Goal: Use online tool/utility: Use online tool/utility

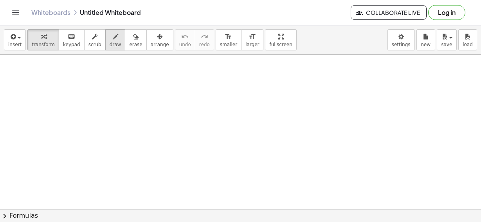
click at [113, 40] on icon "button" at bounding box center [115, 36] width 5 height 9
drag, startPoint x: 80, startPoint y: 65, endPoint x: 67, endPoint y: 106, distance: 43.2
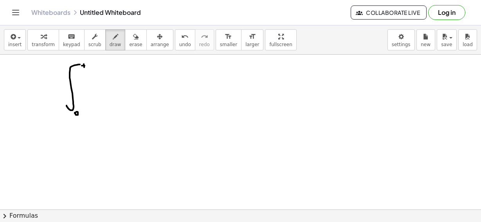
drag, startPoint x: 99, startPoint y: 89, endPoint x: 110, endPoint y: 103, distance: 17.6
drag, startPoint x: 104, startPoint y: 98, endPoint x: 99, endPoint y: 103, distance: 6.7
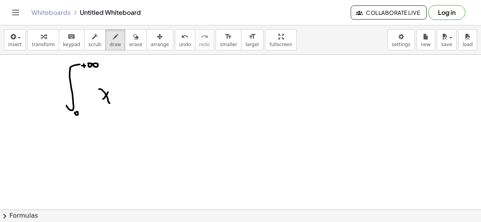
drag, startPoint x: 110, startPoint y: 88, endPoint x: 107, endPoint y: 93, distance: 4.9
drag, startPoint x: 111, startPoint y: 81, endPoint x: 113, endPoint y: 89, distance: 8.0
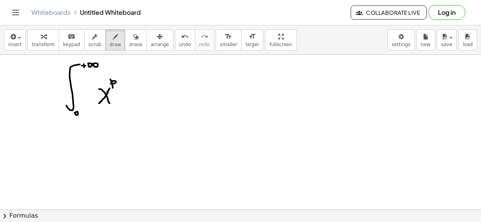
drag, startPoint x: 124, startPoint y: 79, endPoint x: 124, endPoint y: 85, distance: 5.5
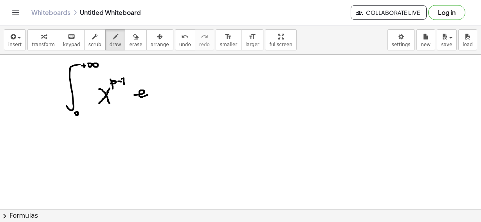
drag, startPoint x: 144, startPoint y: 94, endPoint x: 148, endPoint y: 95, distance: 4.1
drag, startPoint x: 157, startPoint y: 84, endPoint x: 163, endPoint y: 87, distance: 6.1
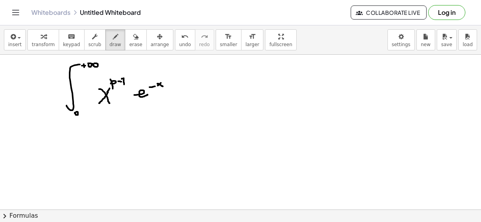
drag, startPoint x: 173, startPoint y: 74, endPoint x: 175, endPoint y: 95, distance: 21.3
drag, startPoint x: 183, startPoint y: 90, endPoint x: 190, endPoint y: 95, distance: 8.7
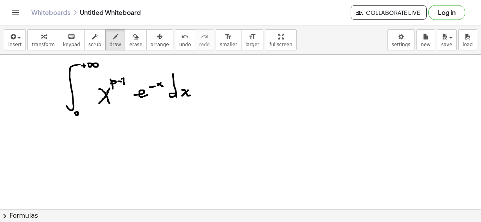
drag, startPoint x: 188, startPoint y: 91, endPoint x: 182, endPoint y: 96, distance: 7.2
drag, startPoint x: 10, startPoint y: 71, endPoint x: 11, endPoint y: 106, distance: 35.2
drag, startPoint x: 9, startPoint y: 70, endPoint x: 17, endPoint y: 75, distance: 8.9
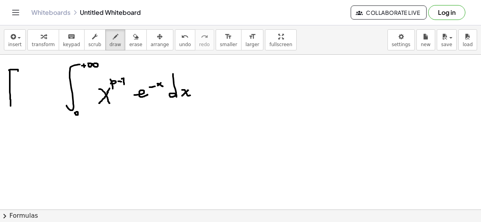
drag, startPoint x: 22, startPoint y: 78, endPoint x: 20, endPoint y: 99, distance: 20.4
drag, startPoint x: 23, startPoint y: 86, endPoint x: 25, endPoint y: 104, distance: 18.1
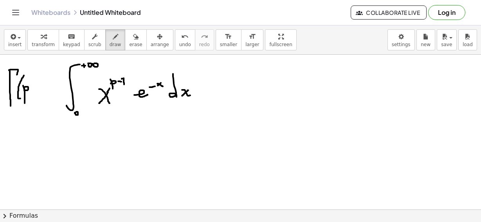
drag, startPoint x: 34, startPoint y: 86, endPoint x: 32, endPoint y: 101, distance: 15.4
drag, startPoint x: 49, startPoint y: 91, endPoint x: 52, endPoint y: 90, distance: 4.0
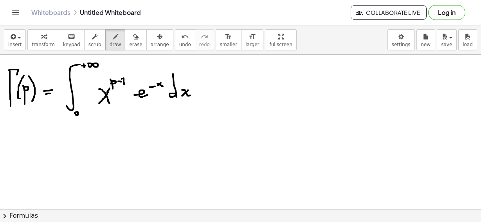
click at [129, 38] on div "button" at bounding box center [135, 36] width 13 height 9
drag, startPoint x: 139, startPoint y: 117, endPoint x: 139, endPoint y: 108, distance: 9.4
click at [113, 35] on icon "button" at bounding box center [115, 36] width 5 height 9
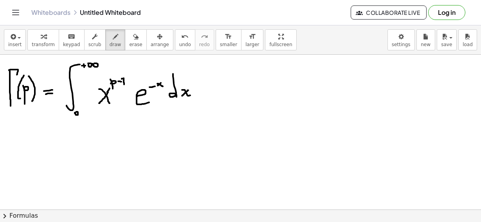
drag, startPoint x: 137, startPoint y: 96, endPoint x: 149, endPoint y: 102, distance: 13.3
drag, startPoint x: 202, startPoint y: 56, endPoint x: 208, endPoint y: 132, distance: 75.4
drag, startPoint x: 213, startPoint y: 62, endPoint x: 215, endPoint y: 84, distance: 22.0
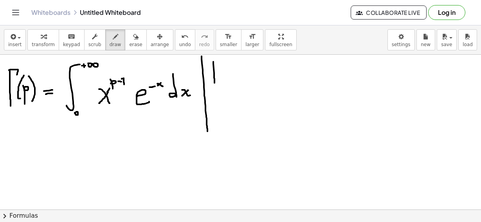
drag, startPoint x: 217, startPoint y: 63, endPoint x: 221, endPoint y: 66, distance: 5.0
drag, startPoint x: 225, startPoint y: 74, endPoint x: 228, endPoint y: 84, distance: 10.2
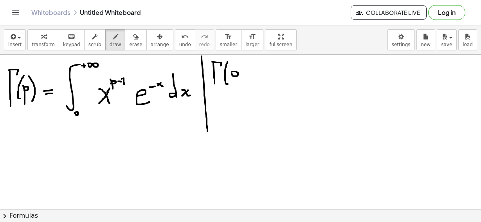
drag, startPoint x: 250, startPoint y: 73, endPoint x: 255, endPoint y: 73, distance: 5.5
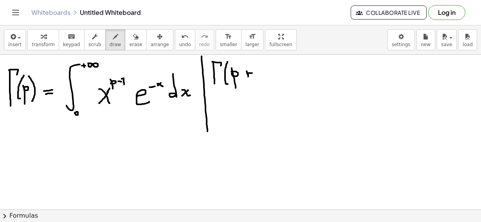
drag, startPoint x: 248, startPoint y: 73, endPoint x: 238, endPoint y: 75, distance: 9.5
drag, startPoint x: 261, startPoint y: 67, endPoint x: 263, endPoint y: 79, distance: 12.6
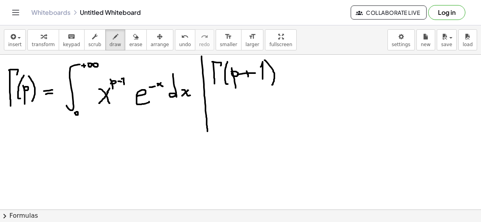
drag, startPoint x: 265, startPoint y: 60, endPoint x: 272, endPoint y: 85, distance: 25.8
drag, startPoint x: 298, startPoint y: 60, endPoint x: 298, endPoint y: 93, distance: 33.7
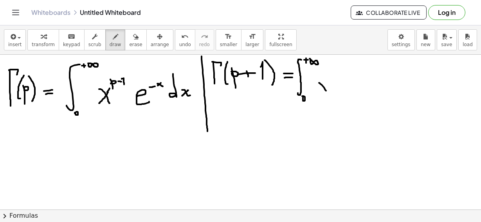
drag, startPoint x: 322, startPoint y: 85, endPoint x: 328, endPoint y: 93, distance: 10.3
drag, startPoint x: 325, startPoint y: 84, endPoint x: 318, endPoint y: 95, distance: 13.2
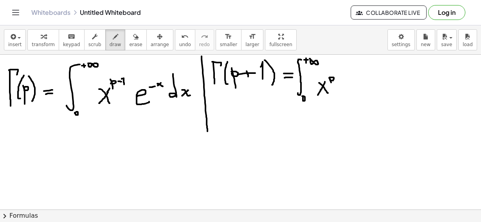
drag, startPoint x: 330, startPoint y: 81, endPoint x: 332, endPoint y: 85, distance: 4.6
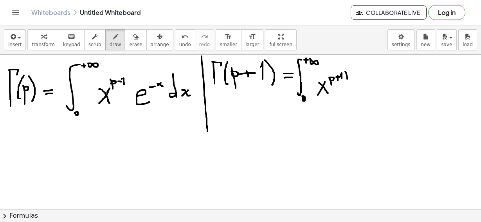
drag, startPoint x: 347, startPoint y: 76, endPoint x: 347, endPoint y: 81, distance: 5.1
drag, startPoint x: 328, startPoint y: 77, endPoint x: 330, endPoint y: 83, distance: 6.5
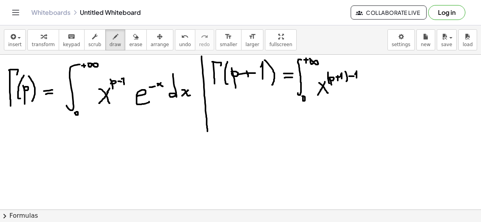
drag, startPoint x: 356, startPoint y: 74, endPoint x: 357, endPoint y: 78, distance: 4.8
drag, startPoint x: 373, startPoint y: 86, endPoint x: 377, endPoint y: 91, distance: 7.0
drag, startPoint x: 378, startPoint y: 79, endPoint x: 383, endPoint y: 79, distance: 4.3
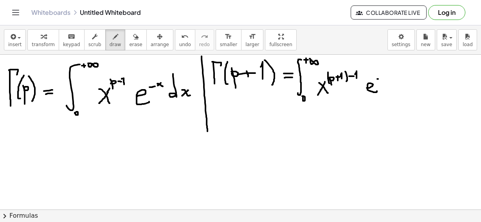
drag, startPoint x: 385, startPoint y: 75, endPoint x: 390, endPoint y: 79, distance: 5.8
drag, startPoint x: 387, startPoint y: 76, endPoint x: 385, endPoint y: 81, distance: 6.0
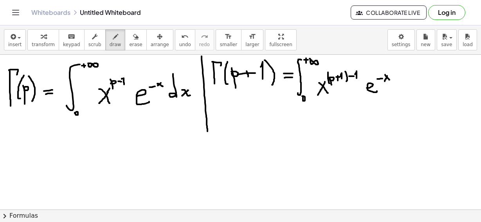
drag, startPoint x: 401, startPoint y: 72, endPoint x: 404, endPoint y: 87, distance: 15.2
drag, startPoint x: 413, startPoint y: 85, endPoint x: 417, endPoint y: 89, distance: 6.4
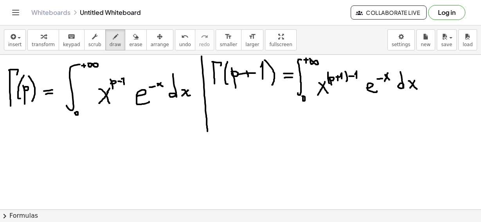
drag, startPoint x: 414, startPoint y: 82, endPoint x: 410, endPoint y: 88, distance: 7.4
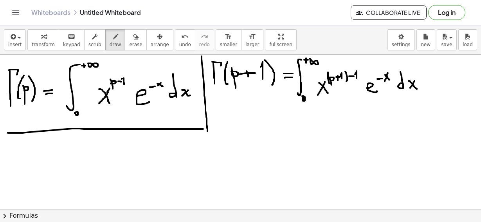
drag, startPoint x: 203, startPoint y: 129, endPoint x: 7, endPoint y: 133, distance: 196.6
drag, startPoint x: 217, startPoint y: 125, endPoint x: 224, endPoint y: 125, distance: 6.7
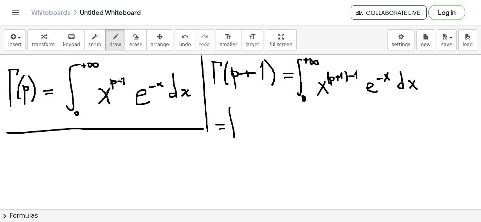
drag, startPoint x: 230, startPoint y: 115, endPoint x: 232, endPoint y: 138, distance: 23.6
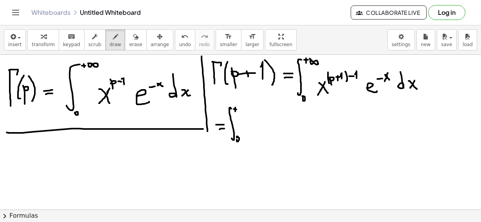
drag, startPoint x: 256, startPoint y: 123, endPoint x: 251, endPoint y: 134, distance: 12.4
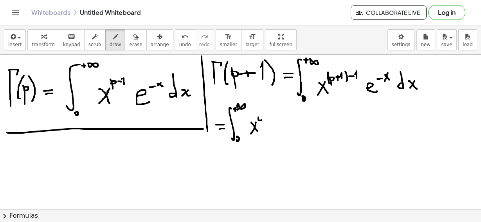
drag, startPoint x: 268, startPoint y: 128, endPoint x: 276, endPoint y: 133, distance: 9.3
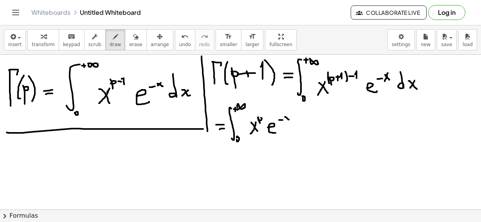
drag, startPoint x: 285, startPoint y: 117, endPoint x: 290, endPoint y: 120, distance: 6.0
drag, startPoint x: 287, startPoint y: 118, endPoint x: 285, endPoint y: 123, distance: 5.1
drag, startPoint x: 304, startPoint y: 119, endPoint x: 305, endPoint y: 128, distance: 8.6
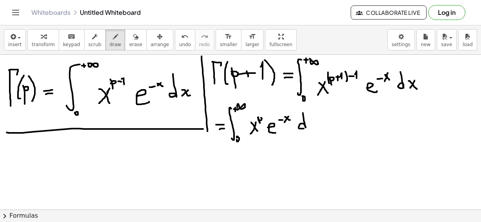
drag, startPoint x: 313, startPoint y: 122, endPoint x: 318, endPoint y: 125, distance: 5.3
drag, startPoint x: 313, startPoint y: 126, endPoint x: 310, endPoint y: 130, distance: 5.1
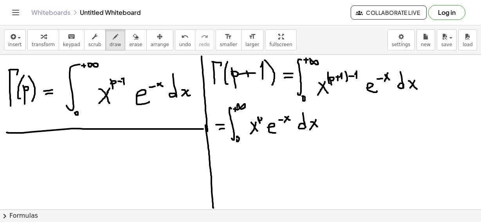
drag, startPoint x: 206, startPoint y: 125, endPoint x: 213, endPoint y: 208, distance: 83.4
drag, startPoint x: 12, startPoint y: 146, endPoint x: 13, endPoint y: 155, distance: 8.4
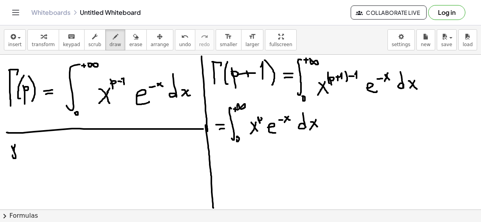
drag, startPoint x: 35, startPoint y: 153, endPoint x: 38, endPoint y: 149, distance: 5.1
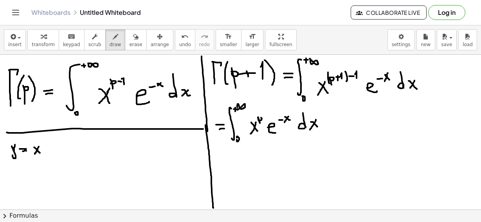
drag, startPoint x: 43, startPoint y: 143, endPoint x: 43, endPoint y: 148, distance: 5.9
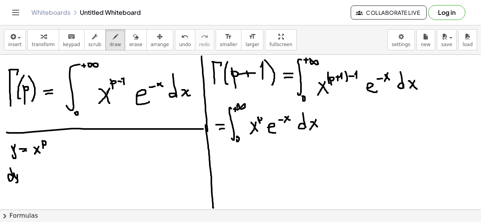
drag, startPoint x: 16, startPoint y: 178, endPoint x: 21, endPoint y: 180, distance: 5.3
drag, startPoint x: 25, startPoint y: 176, endPoint x: 31, endPoint y: 176, distance: 6.3
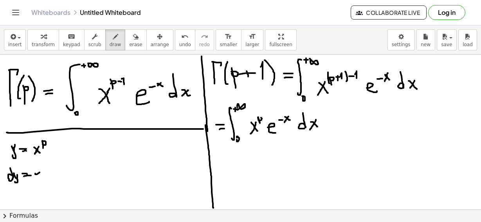
drag, startPoint x: 36, startPoint y: 176, endPoint x: 36, endPoint y: 181, distance: 5.1
drag, startPoint x: 44, startPoint y: 170, endPoint x: 51, endPoint y: 177, distance: 9.1
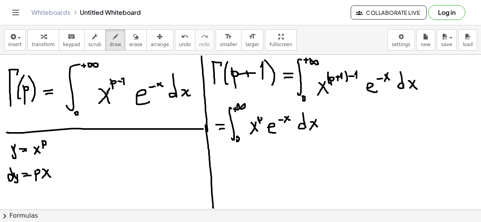
drag, startPoint x: 47, startPoint y: 172, endPoint x: 42, endPoint y: 178, distance: 8.4
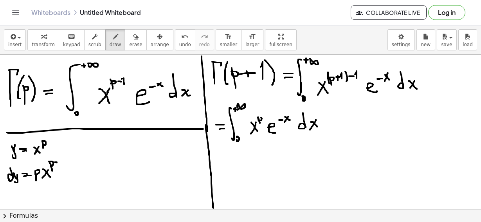
drag, startPoint x: 60, startPoint y: 159, endPoint x: 60, endPoint y: 164, distance: 5.1
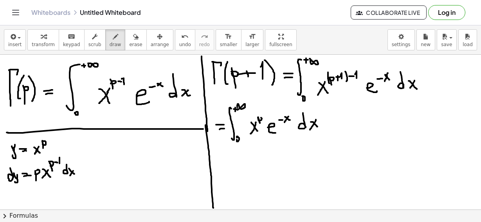
drag, startPoint x: 71, startPoint y: 174, endPoint x: 69, endPoint y: 177, distance: 4.0
drag, startPoint x: 114, startPoint y: 141, endPoint x: 113, endPoint y: 149, distance: 7.9
drag, startPoint x: 121, startPoint y: 143, endPoint x: 125, endPoint y: 146, distance: 5.9
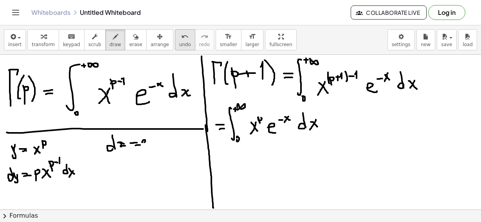
click at [179, 47] on span "undo" at bounding box center [185, 44] width 12 height 5
drag, startPoint x: 158, startPoint y: 143, endPoint x: 162, endPoint y: 145, distance: 4.2
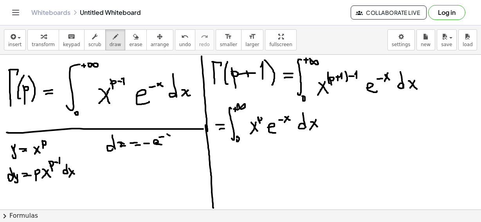
drag, startPoint x: 170, startPoint y: 136, endPoint x: 173, endPoint y: 139, distance: 4.2
drag, startPoint x: 186, startPoint y: 141, endPoint x: 191, endPoint y: 146, distance: 7.0
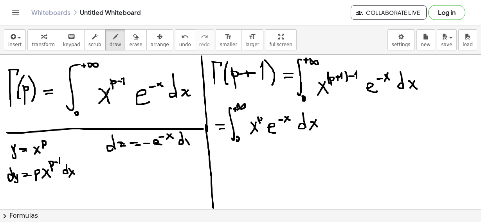
drag, startPoint x: 189, startPoint y: 141, endPoint x: 186, endPoint y: 146, distance: 6.3
drag, startPoint x: 111, startPoint y: 169, endPoint x: 113, endPoint y: 176, distance: 7.3
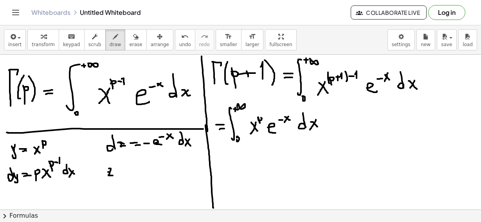
click at [133, 38] on icon "button" at bounding box center [135, 36] width 5 height 9
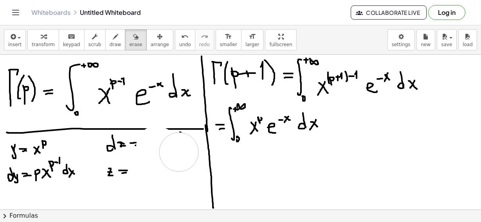
drag, startPoint x: 170, startPoint y: 152, endPoint x: 175, endPoint y: 150, distance: 5.8
drag, startPoint x: 140, startPoint y: 152, endPoint x: 135, endPoint y: 152, distance: 5.1
click at [110, 45] on span "draw" at bounding box center [116, 44] width 12 height 5
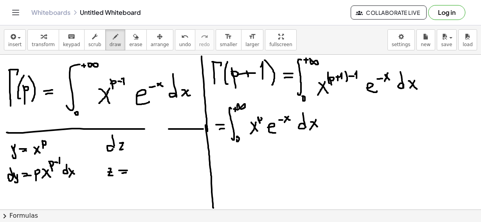
drag, startPoint x: 121, startPoint y: 143, endPoint x: 124, endPoint y: 149, distance: 6.0
drag, startPoint x: 168, startPoint y: 128, endPoint x: 144, endPoint y: 128, distance: 23.9
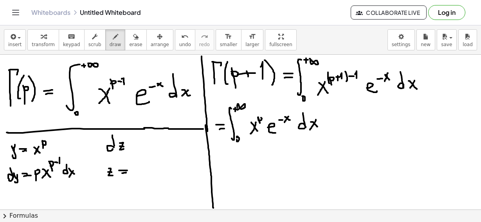
drag, startPoint x: 152, startPoint y: 142, endPoint x: 155, endPoint y: 147, distance: 5.6
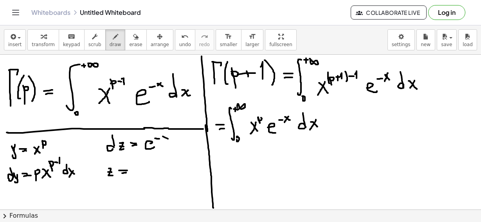
drag, startPoint x: 177, startPoint y: 135, endPoint x: 181, endPoint y: 147, distance: 12.8
drag, startPoint x: 184, startPoint y: 141, endPoint x: 190, endPoint y: 145, distance: 7.0
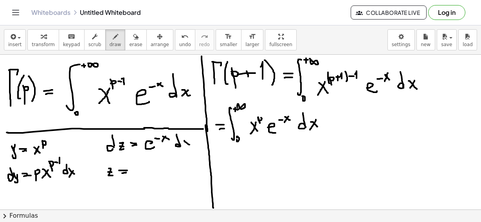
drag, startPoint x: 188, startPoint y: 143, endPoint x: 182, endPoint y: 148, distance: 7.2
drag, startPoint x: 135, startPoint y: 171, endPoint x: 139, endPoint y: 171, distance: 4.7
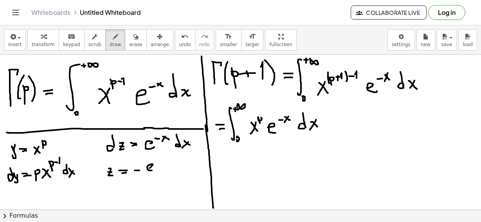
drag, startPoint x: 151, startPoint y: 167, endPoint x: 155, endPoint y: 170, distance: 5.3
drag, startPoint x: 160, startPoint y: 162, endPoint x: 164, endPoint y: 161, distance: 4.4
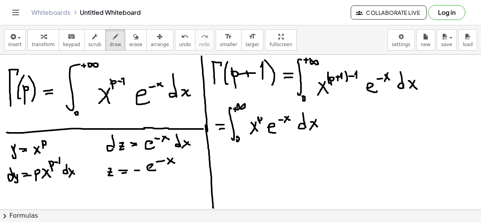
drag, startPoint x: 171, startPoint y: 161, endPoint x: 168, endPoint y: 164, distance: 4.4
drag, startPoint x: 234, startPoint y: 163, endPoint x: 242, endPoint y: 162, distance: 7.8
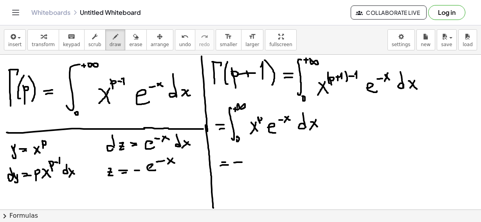
drag, startPoint x: 247, startPoint y: 159, endPoint x: 253, endPoint y: 164, distance: 7.8
drag, startPoint x: 250, startPoint y: 162, endPoint x: 247, endPoint y: 167, distance: 6.1
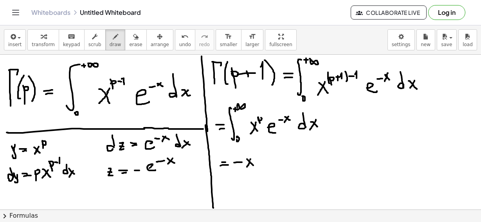
drag, startPoint x: 253, startPoint y: 155, endPoint x: 256, endPoint y: 161, distance: 6.1
drag, startPoint x: 268, startPoint y: 162, endPoint x: 265, endPoint y: 166, distance: 5.4
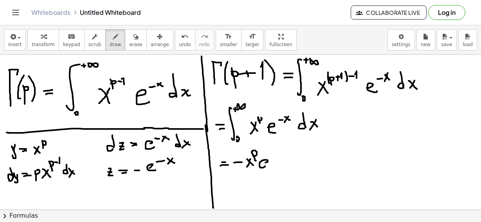
drag, startPoint x: 278, startPoint y: 152, endPoint x: 282, endPoint y: 155, distance: 5.9
drag, startPoint x: 287, startPoint y: 143, endPoint x: 288, endPoint y: 168, distance: 24.7
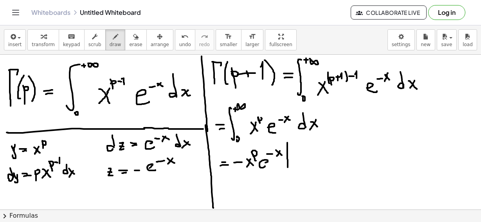
drag, startPoint x: 292, startPoint y: 143, endPoint x: 292, endPoint y: 146, distance: 3.9
drag, startPoint x: 290, startPoint y: 143, endPoint x: 294, endPoint y: 144, distance: 4.8
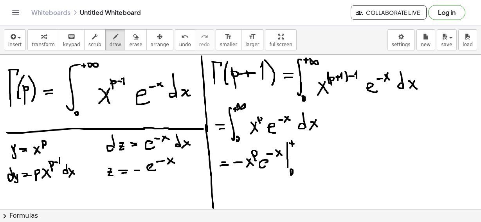
drag, startPoint x: 309, startPoint y: 155, endPoint x: 310, endPoint y: 164, distance: 8.7
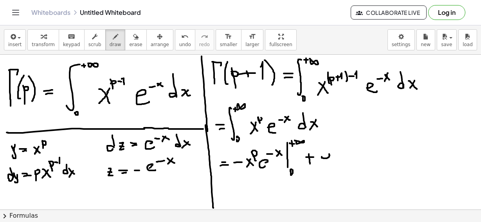
drag, startPoint x: 320, startPoint y: 151, endPoint x: 324, endPoint y: 172, distance: 20.7
drag, startPoint x: 341, startPoint y: 142, endPoint x: 341, endPoint y: 168, distance: 25.9
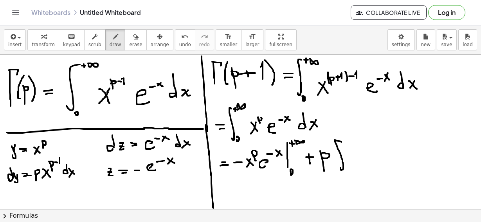
drag, startPoint x: 346, startPoint y: 141, endPoint x: 350, endPoint y: 140, distance: 4.7
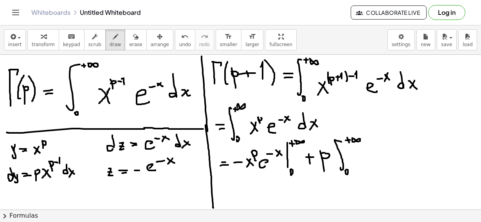
drag, startPoint x: 358, startPoint y: 158, endPoint x: 371, endPoint y: 163, distance: 14.0
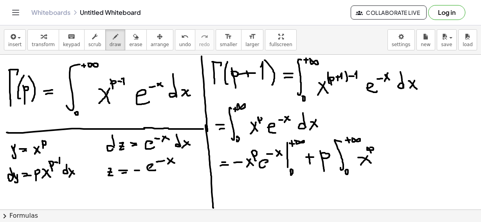
drag, startPoint x: 370, startPoint y: 150, endPoint x: 372, endPoint y: 153, distance: 4.0
drag, startPoint x: 382, startPoint y: 144, endPoint x: 382, endPoint y: 150, distance: 5.9
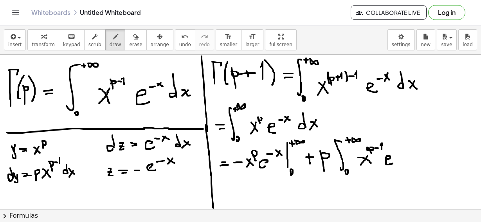
drag, startPoint x: 390, startPoint y: 159, endPoint x: 394, endPoint y: 163, distance: 5.3
drag, startPoint x: 398, startPoint y: 150, endPoint x: 402, endPoint y: 153, distance: 5.0
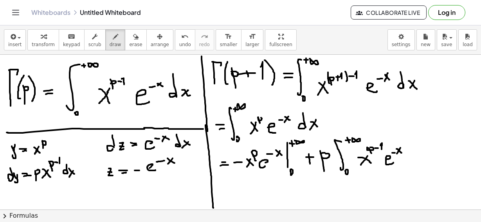
drag, startPoint x: 400, startPoint y: 149, endPoint x: 397, endPoint y: 154, distance: 6.5
drag, startPoint x: 422, startPoint y: 153, endPoint x: 429, endPoint y: 158, distance: 8.3
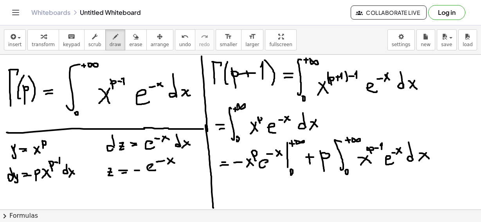
drag, startPoint x: 273, startPoint y: 155, endPoint x: 316, endPoint y: 130, distance: 49.6
drag, startPoint x: 318, startPoint y: 129, endPoint x: 316, endPoint y: 135, distance: 5.8
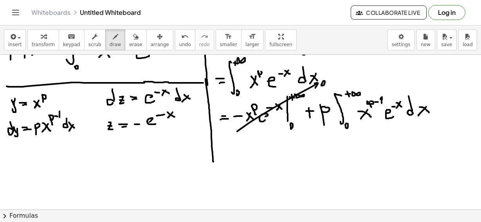
scroll to position [56, 0]
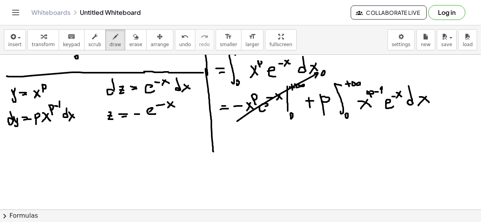
click at [240, 147] on div at bounding box center [240, 178] width 481 height 361
drag, startPoint x: 240, startPoint y: 147, endPoint x: 253, endPoint y: 147, distance: 13.3
click at [253, 146] on div at bounding box center [240, 178] width 481 height 361
click at [255, 151] on div at bounding box center [240, 178] width 481 height 361
drag, startPoint x: 268, startPoint y: 150, endPoint x: 265, endPoint y: 146, distance: 4.7
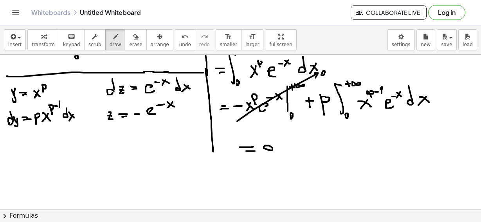
click at [265, 146] on div at bounding box center [240, 178] width 481 height 361
click at [265, 160] on div at bounding box center [240, 178] width 481 height 361
click at [263, 143] on div at bounding box center [240, 178] width 481 height 361
drag, startPoint x: 282, startPoint y: 133, endPoint x: 278, endPoint y: 159, distance: 26.9
click at [278, 159] on div at bounding box center [240, 178] width 481 height 361
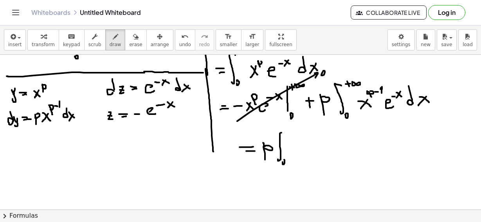
click at [282, 161] on div at bounding box center [240, 178] width 481 height 361
click at [287, 137] on div at bounding box center [240, 178] width 481 height 361
drag, startPoint x: 284, startPoint y: 134, endPoint x: 288, endPoint y: 134, distance: 4.3
click at [288, 134] on div at bounding box center [240, 178] width 481 height 361
drag, startPoint x: 290, startPoint y: 135, endPoint x: 289, endPoint y: 131, distance: 4.0
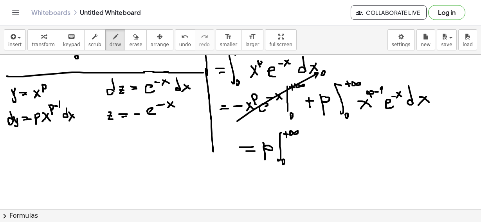
click at [289, 131] on div at bounding box center [240, 178] width 481 height 361
drag, startPoint x: 294, startPoint y: 145, endPoint x: 304, endPoint y: 151, distance: 12.3
click at [304, 155] on div at bounding box center [240, 178] width 481 height 361
drag, startPoint x: 300, startPoint y: 146, endPoint x: 294, endPoint y: 155, distance: 11.5
click at [294, 155] on div at bounding box center [240, 178] width 481 height 361
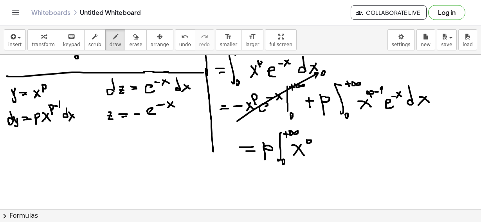
click at [307, 140] on div at bounding box center [240, 178] width 481 height 361
drag, startPoint x: 307, startPoint y: 141, endPoint x: 310, endPoint y: 144, distance: 4.2
click at [308, 145] on div at bounding box center [240, 178] width 481 height 361
click at [317, 141] on div at bounding box center [240, 178] width 481 height 361
drag, startPoint x: 319, startPoint y: 137, endPoint x: 319, endPoint y: 142, distance: 4.7
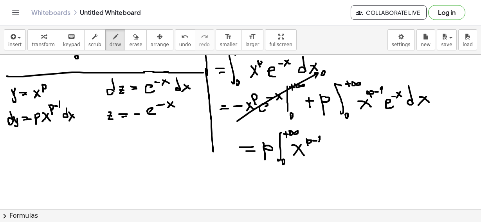
click at [319, 142] on div at bounding box center [240, 178] width 481 height 361
drag, startPoint x: 332, startPoint y: 150, endPoint x: 339, endPoint y: 152, distance: 7.4
click at [339, 152] on div at bounding box center [240, 178] width 481 height 361
click at [329, 148] on div at bounding box center [240, 178] width 481 height 361
click at [345, 141] on div at bounding box center [240, 178] width 481 height 361
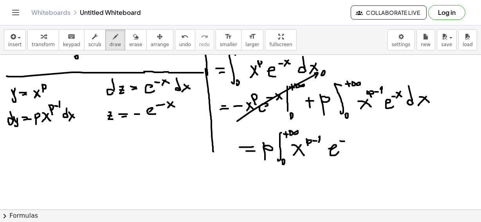
click at [353, 143] on div at bounding box center [240, 178] width 481 height 361
click at [346, 144] on div at bounding box center [240, 178] width 481 height 361
drag, startPoint x: 366, startPoint y: 148, endPoint x: 373, endPoint y: 144, distance: 8.1
click at [366, 148] on div at bounding box center [240, 178] width 481 height 361
click at [379, 151] on div at bounding box center [240, 178] width 481 height 361
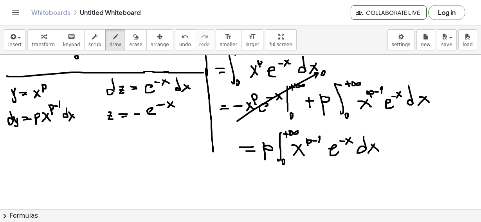
drag, startPoint x: 372, startPoint y: 148, endPoint x: 368, endPoint y: 153, distance: 6.7
click at [368, 153] on div at bounding box center [240, 178] width 481 height 361
drag, startPoint x: 249, startPoint y: 190, endPoint x: 257, endPoint y: 190, distance: 7.8
click at [257, 190] on div at bounding box center [240, 178] width 481 height 361
click at [258, 192] on div at bounding box center [240, 178] width 481 height 361
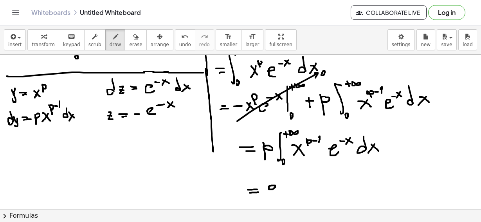
click at [269, 188] on div at bounding box center [240, 178] width 481 height 361
drag, startPoint x: 269, startPoint y: 188, endPoint x: 270, endPoint y: 202, distance: 13.8
click at [270, 201] on div at bounding box center [240, 178] width 481 height 361
drag, startPoint x: 288, startPoint y: 177, endPoint x: 291, endPoint y: 200, distance: 22.5
click at [291, 199] on div at bounding box center [240, 178] width 481 height 361
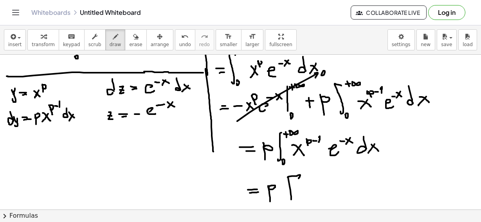
drag, startPoint x: 288, startPoint y: 177, endPoint x: 299, endPoint y: 179, distance: 11.1
click at [299, 179] on div at bounding box center [240, 178] width 481 height 361
drag, startPoint x: 307, startPoint y: 181, endPoint x: 306, endPoint y: 199, distance: 18.1
click at [306, 199] on div at bounding box center [240, 178] width 481 height 361
click at [316, 187] on div at bounding box center [240, 178] width 481 height 361
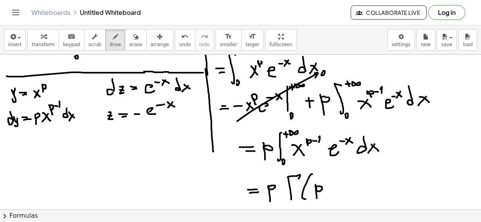
click at [317, 199] on div at bounding box center [240, 178] width 481 height 361
drag, startPoint x: 331, startPoint y: 185, endPoint x: 329, endPoint y: 197, distance: 12.7
click at [329, 197] on div at bounding box center [240, 178] width 481 height 361
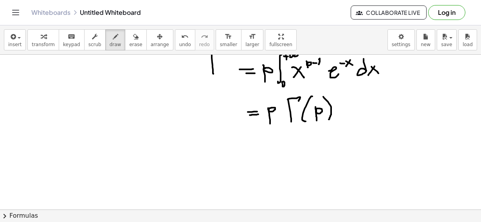
scroll to position [138, 0]
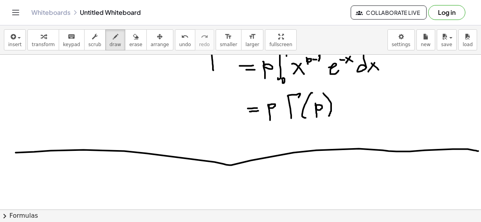
drag, startPoint x: 16, startPoint y: 153, endPoint x: 478, endPoint y: 151, distance: 462.8
click at [478, 151] on div "×" at bounding box center [240, 132] width 481 height 155
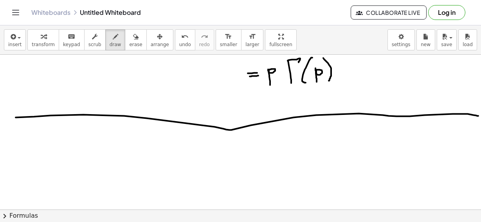
scroll to position [181, 0]
